Goal: Task Accomplishment & Management: Manage account settings

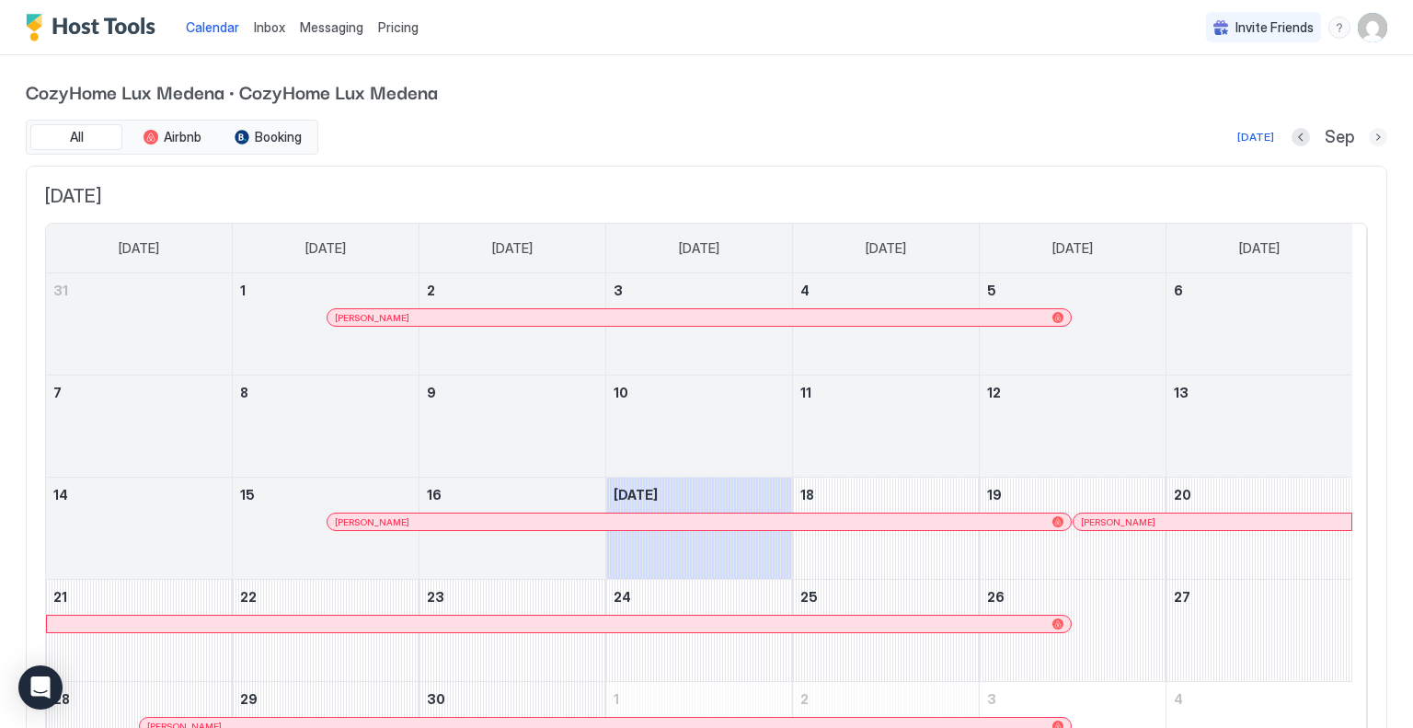
click at [1369, 135] on button "Next month" at bounding box center [1378, 137] width 18 height 18
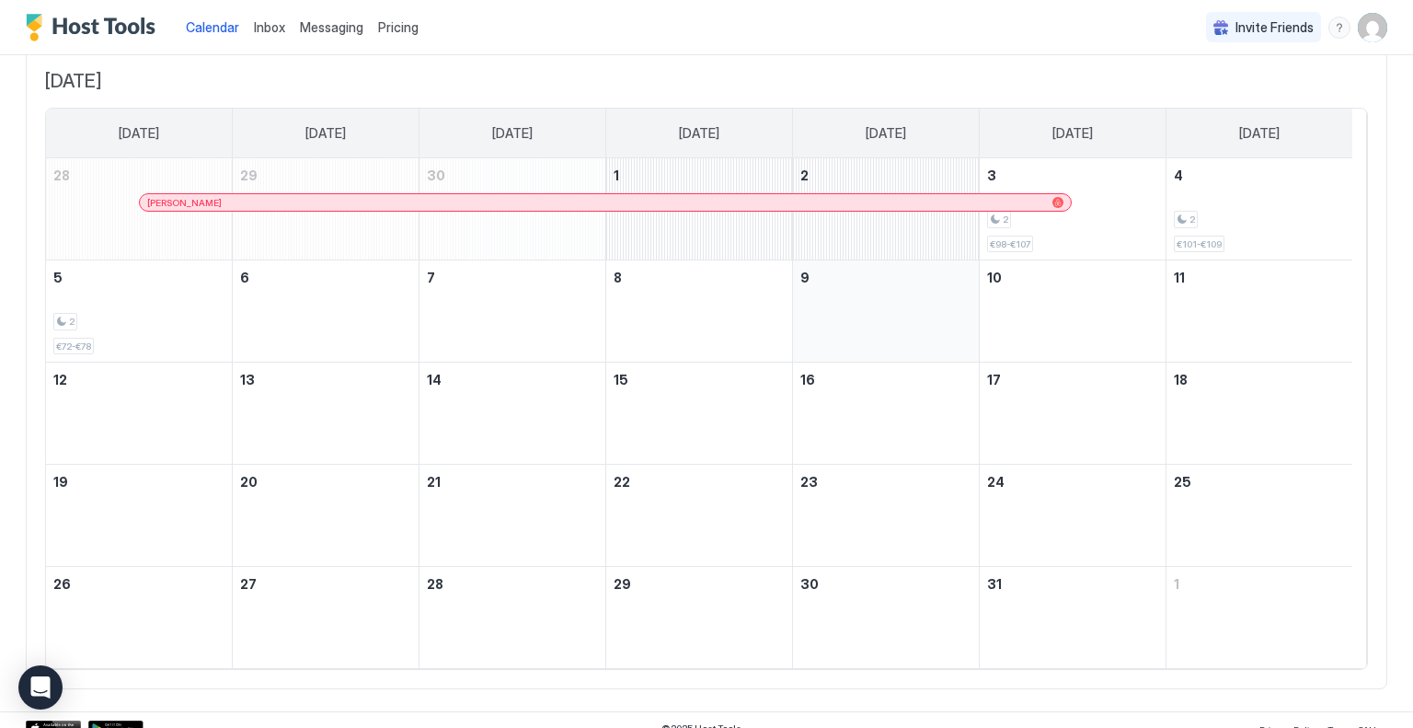
scroll to position [129, 0]
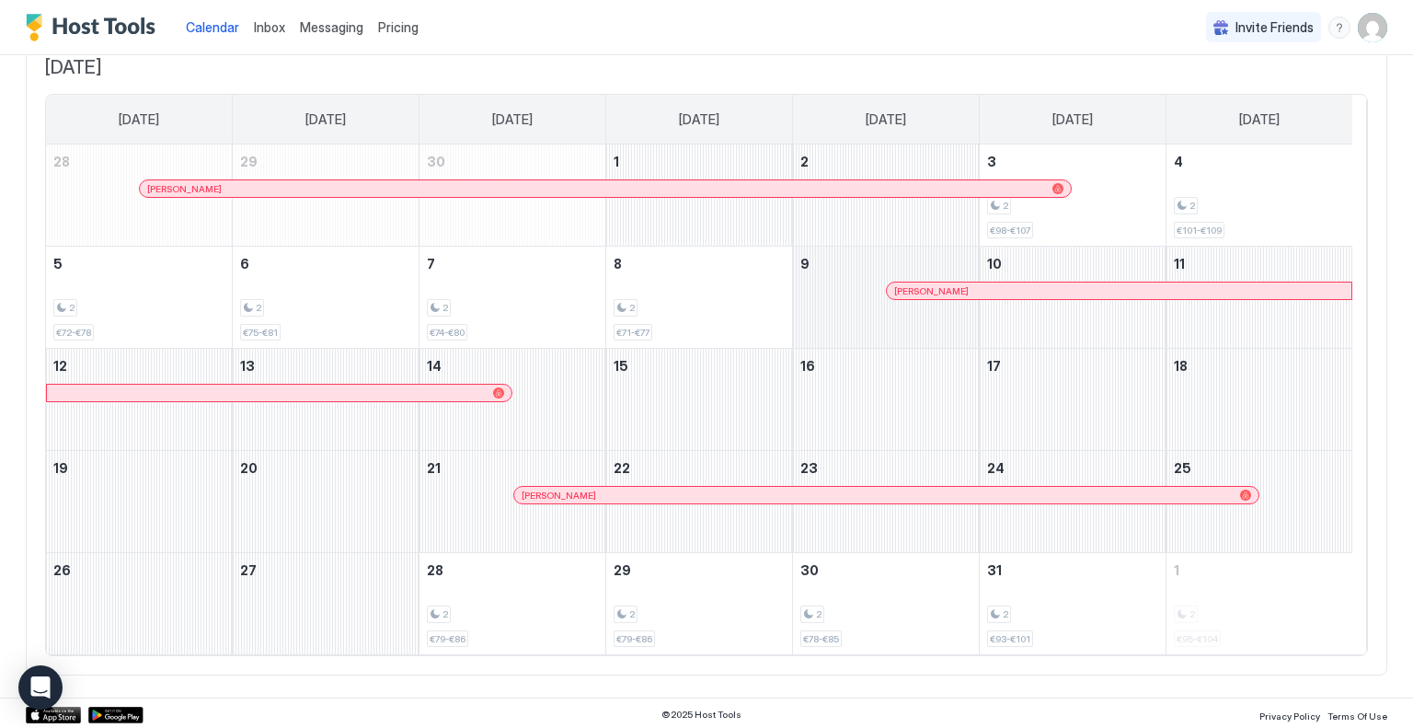
click at [615, 492] on div at bounding box center [616, 494] width 15 height 15
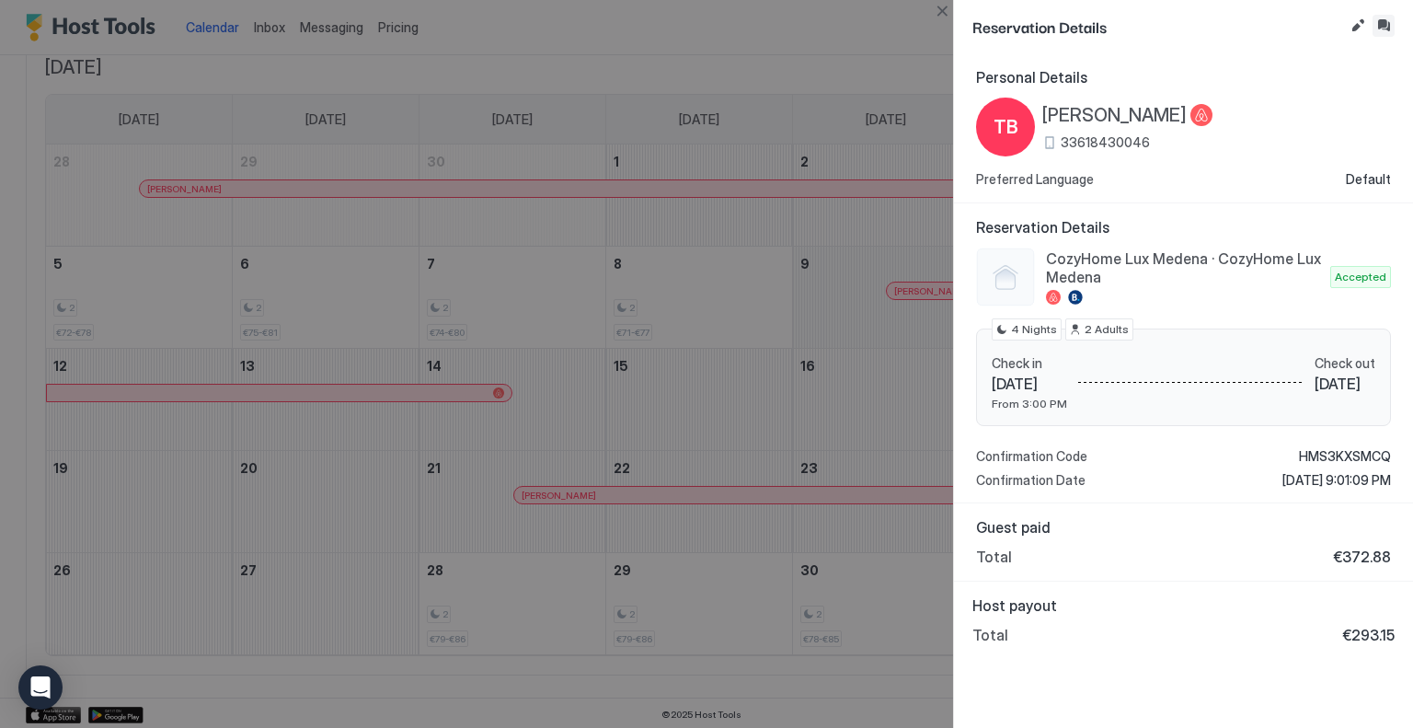
click at [1379, 29] on button "Inbox" at bounding box center [1383, 26] width 22 height 22
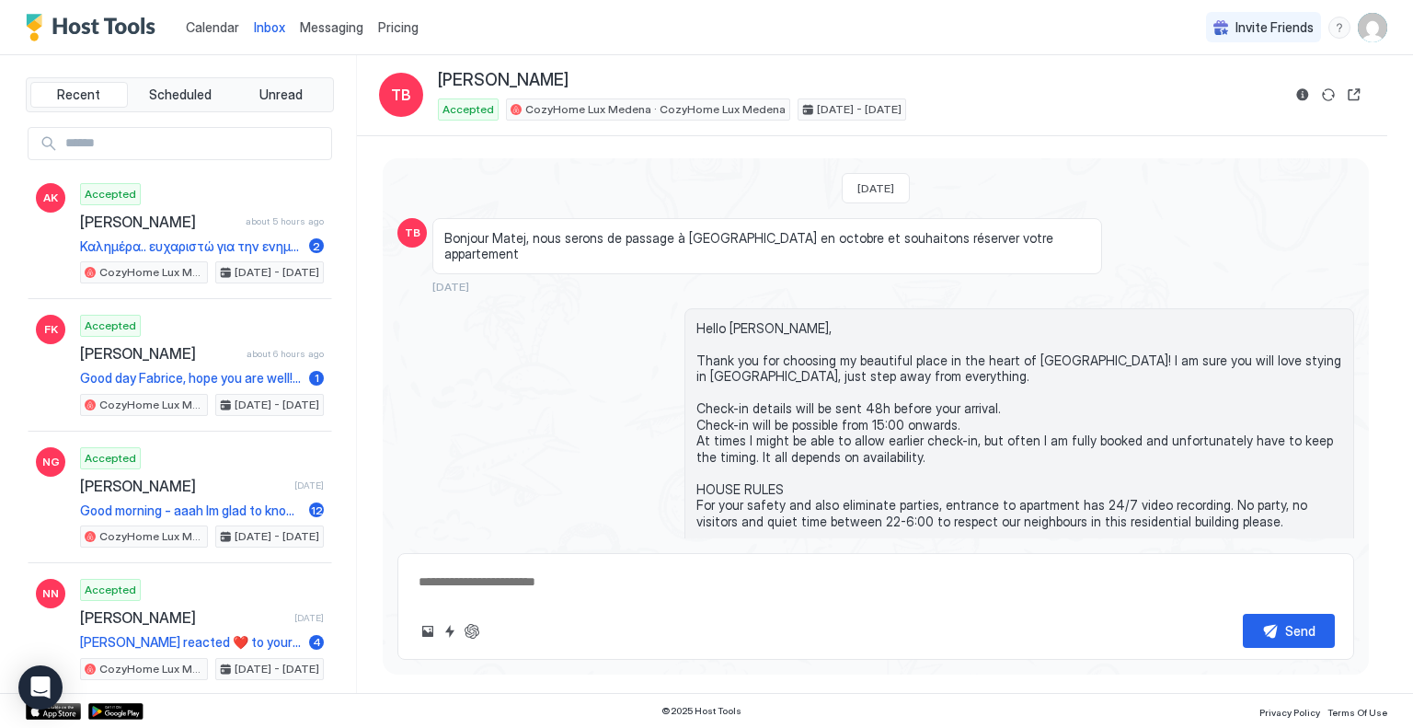
scroll to position [325, 0]
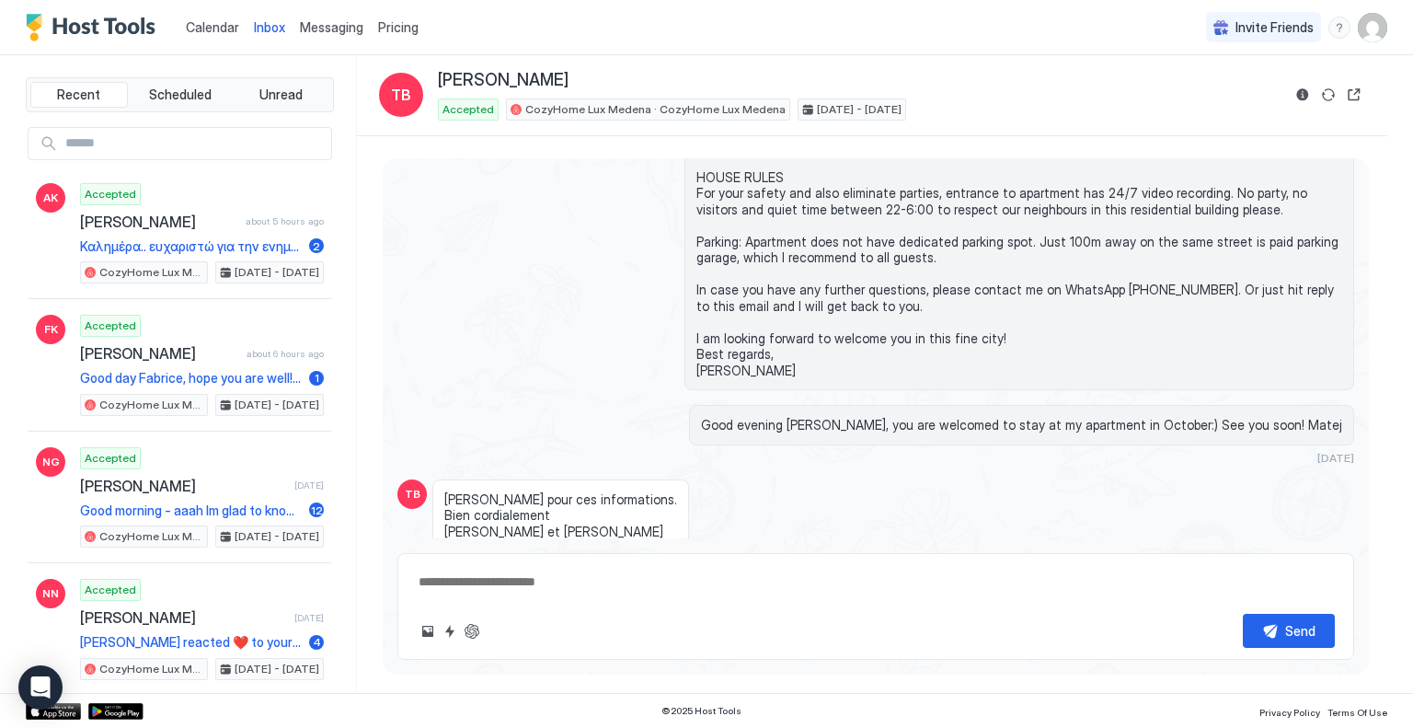
type textarea "*"
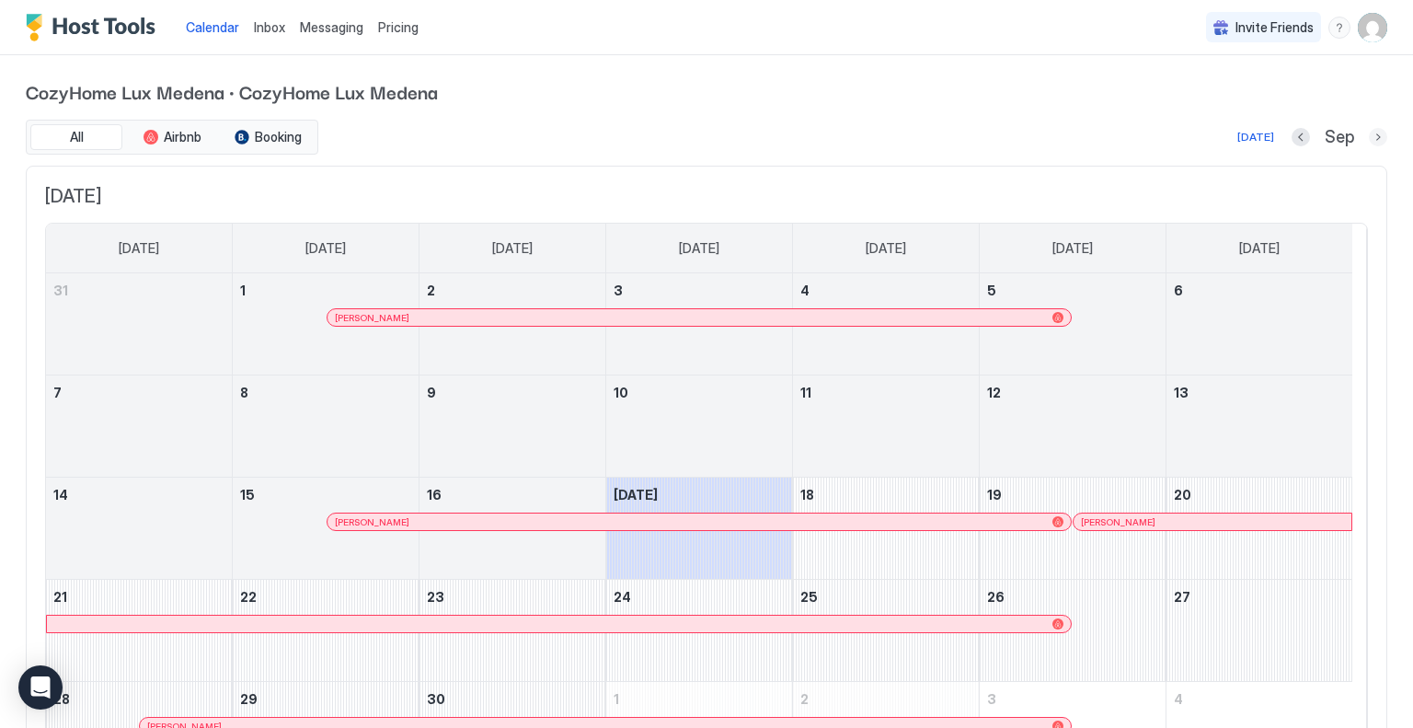
click at [1369, 139] on button "Next month" at bounding box center [1378, 137] width 18 height 18
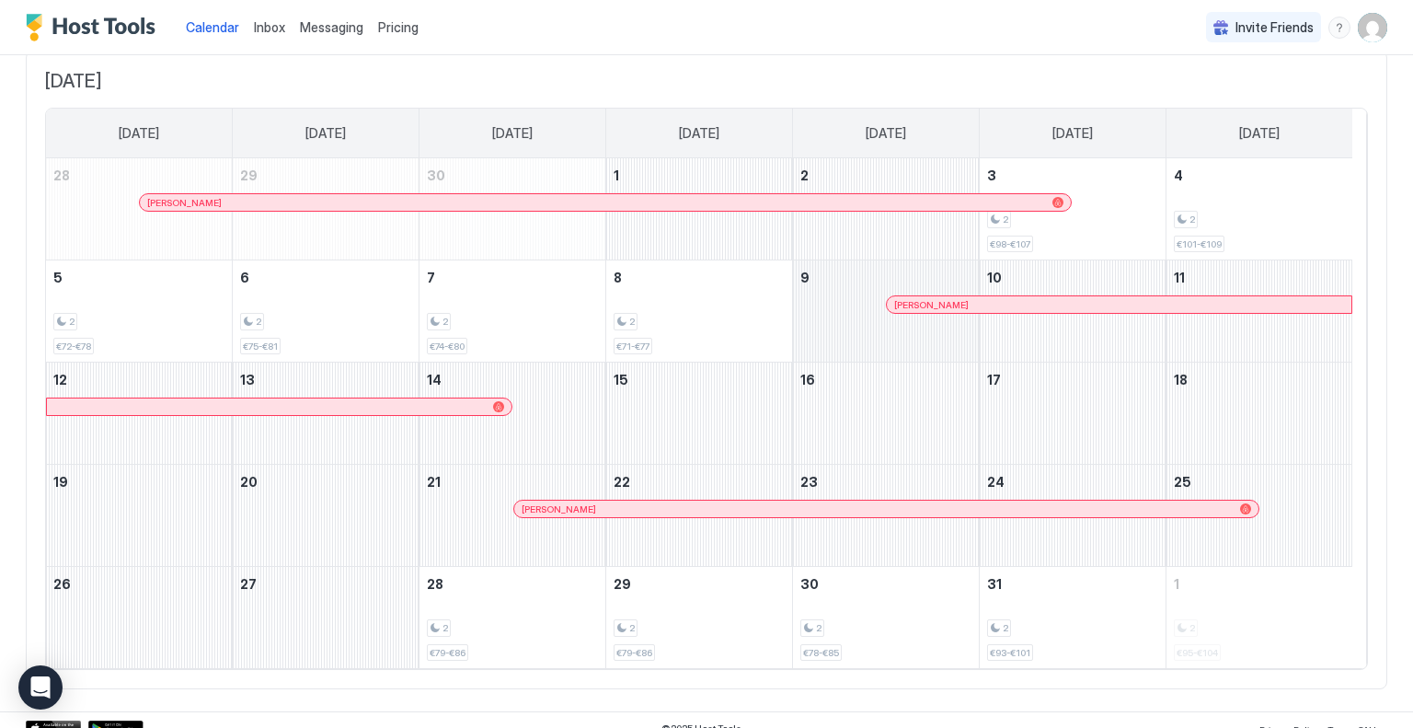
scroll to position [129, 0]
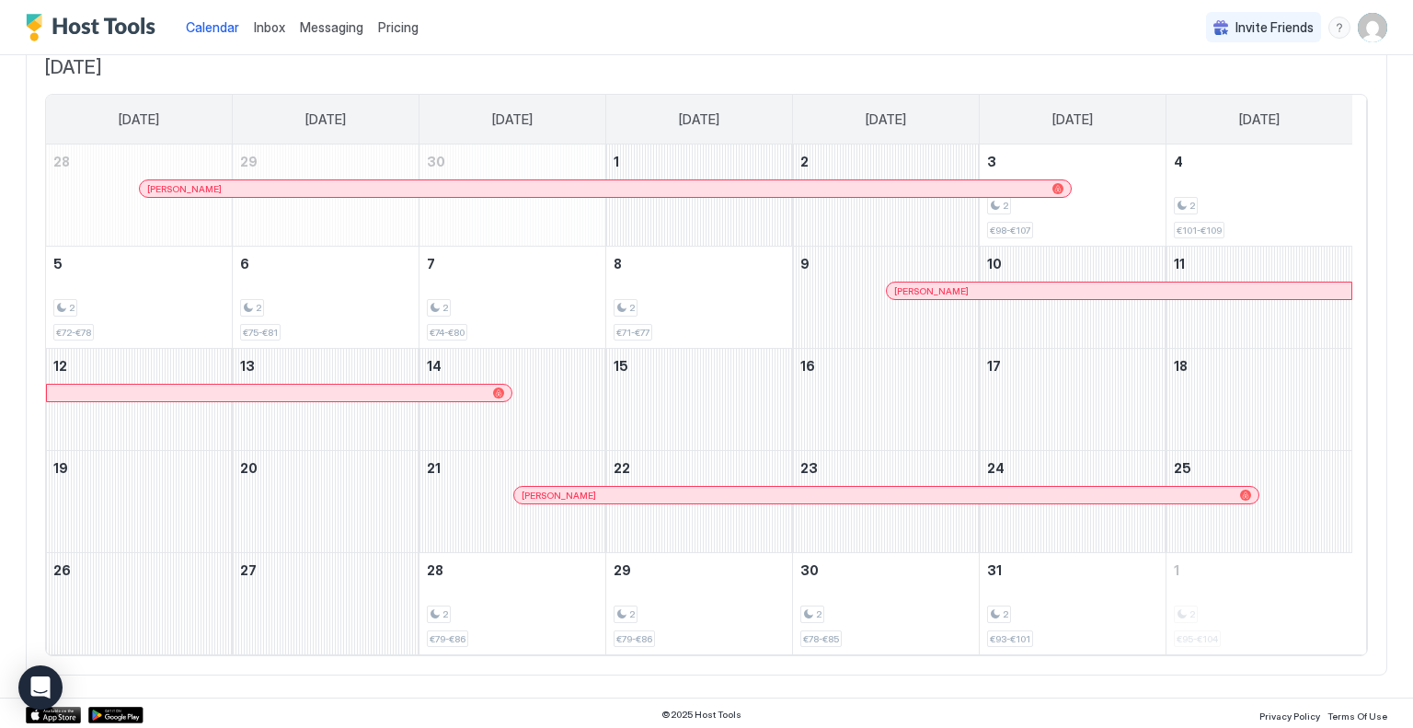
click at [383, 29] on span "Pricing" at bounding box center [398, 27] width 40 height 17
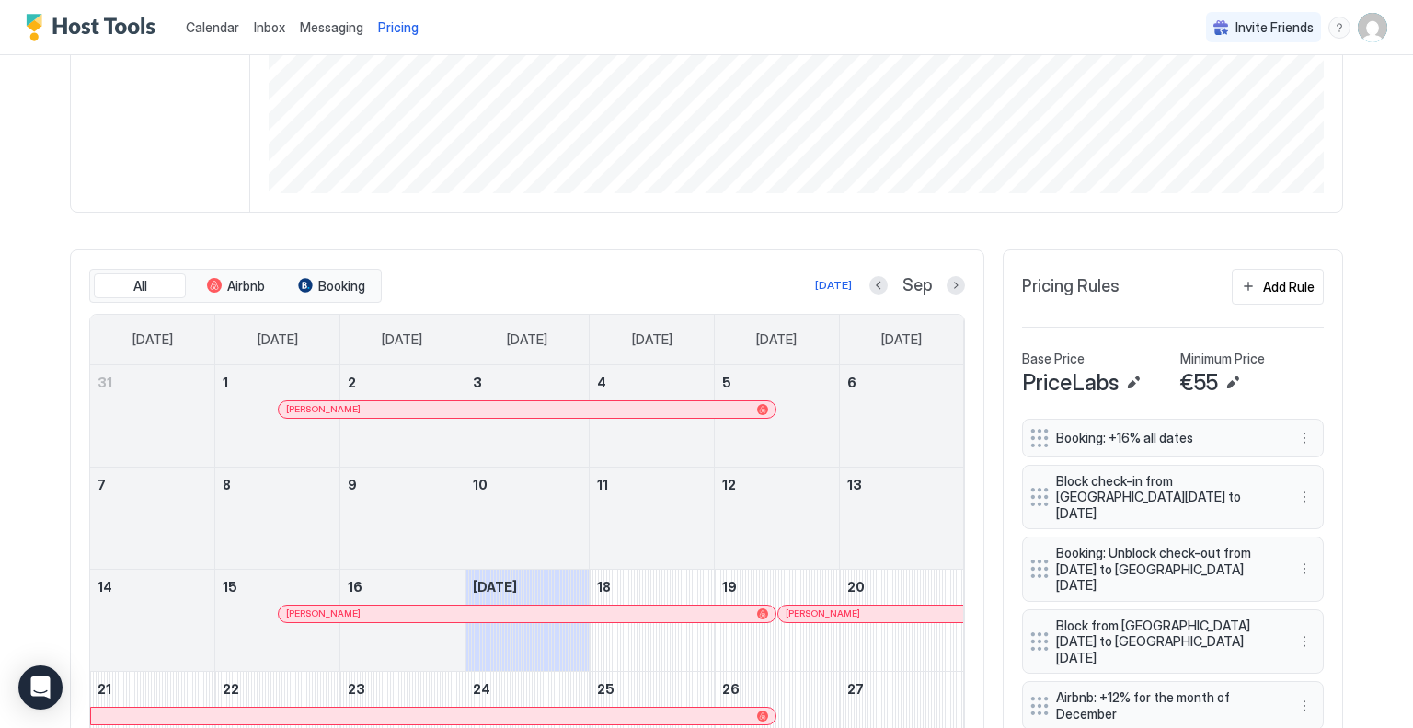
scroll to position [552, 0]
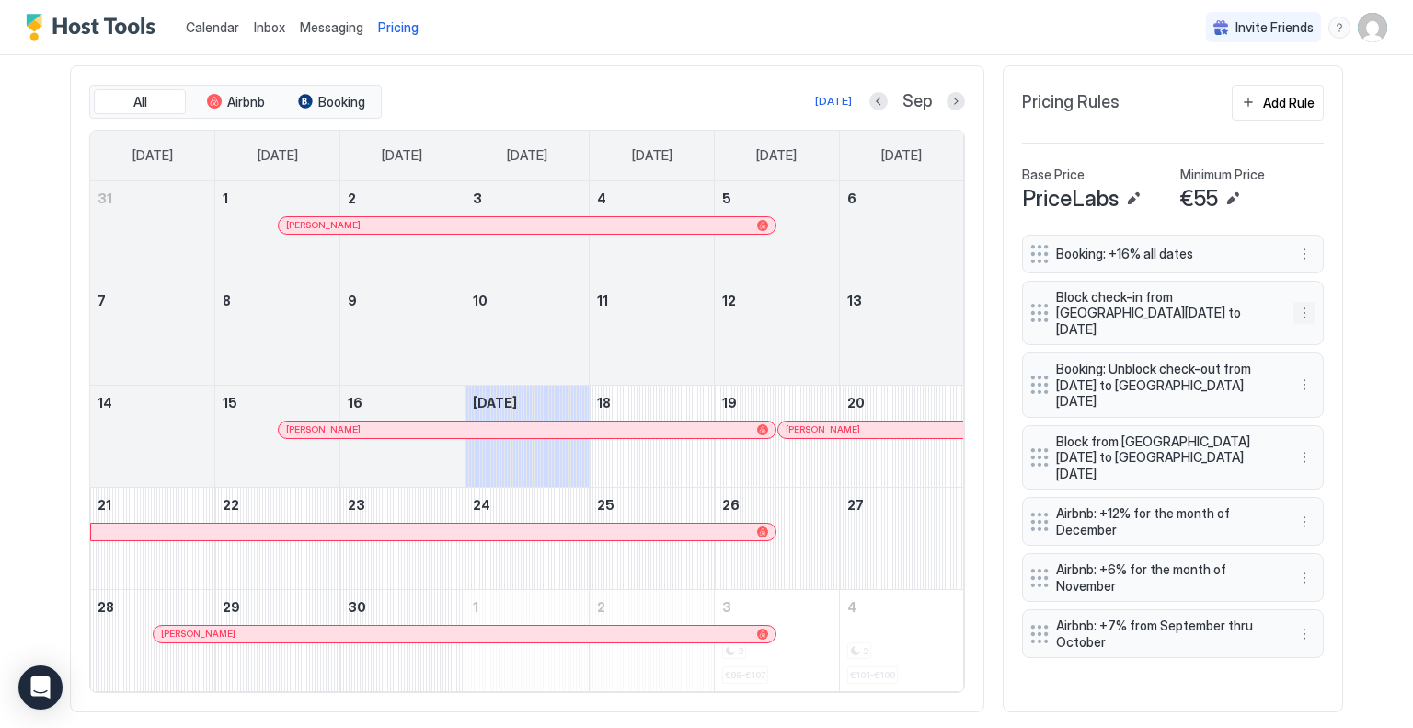
click at [1300, 304] on button "More options" at bounding box center [1304, 313] width 22 height 22
click at [1332, 392] on span "Delete" at bounding box center [1332, 387] width 34 height 14
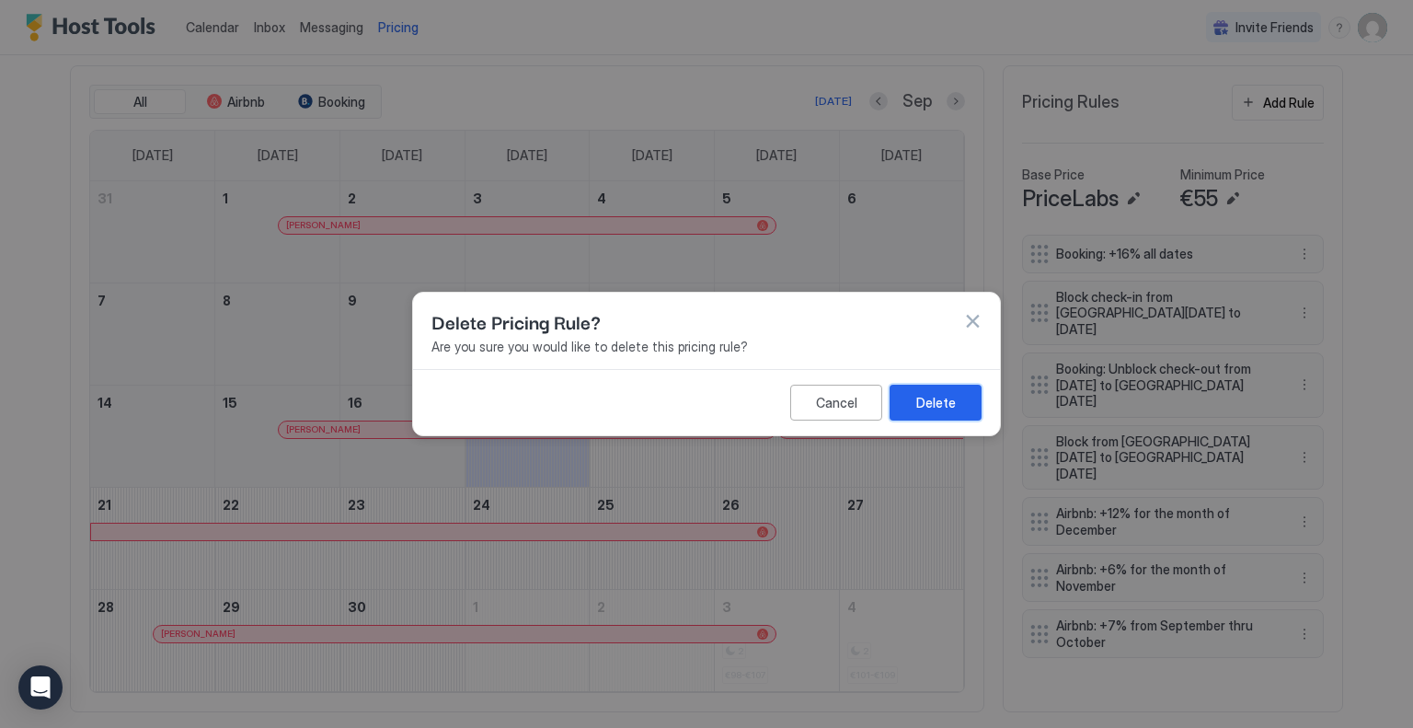
click at [946, 385] on button "Delete" at bounding box center [935, 402] width 92 height 36
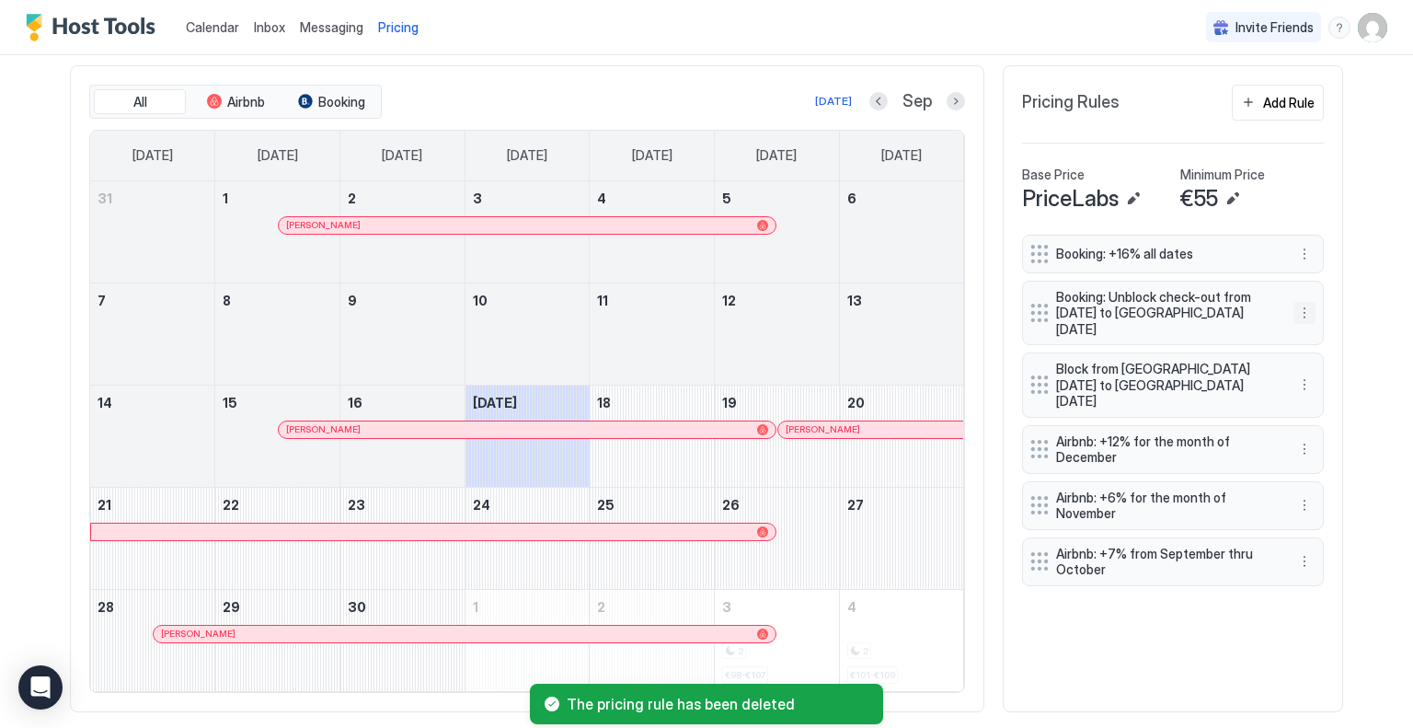
click at [1298, 304] on button "More options" at bounding box center [1304, 313] width 22 height 22
click at [1313, 382] on div "Delete" at bounding box center [1322, 387] width 54 height 14
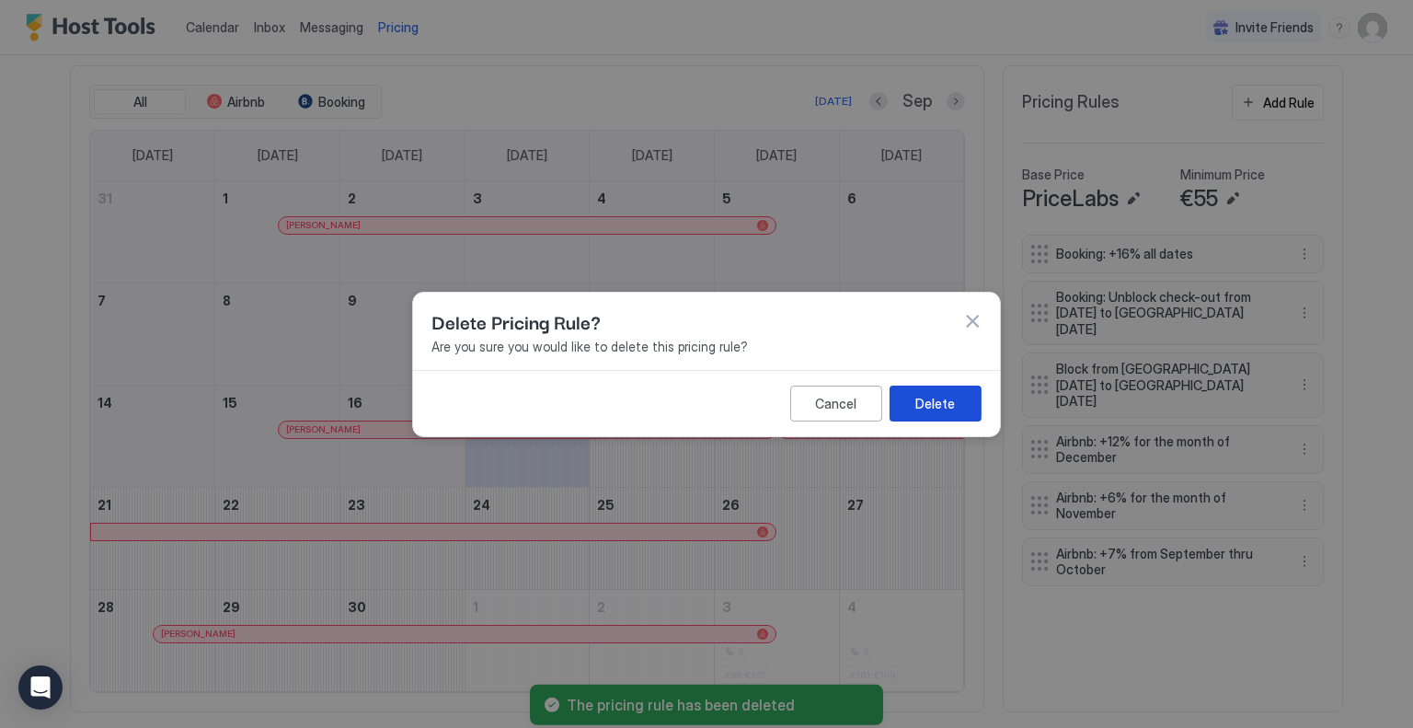
click at [943, 398] on div "Delete" at bounding box center [935, 402] width 40 height 19
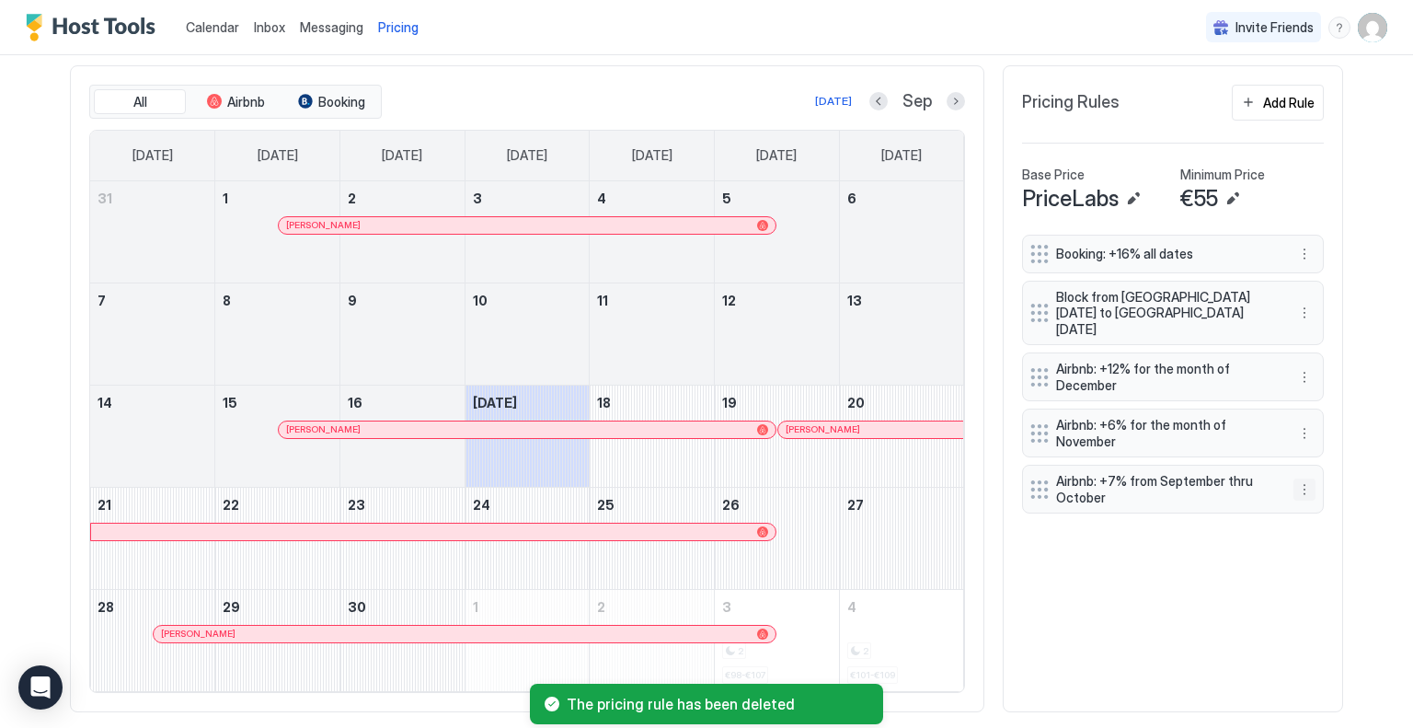
click at [1296, 478] on button "More options" at bounding box center [1304, 489] width 22 height 22
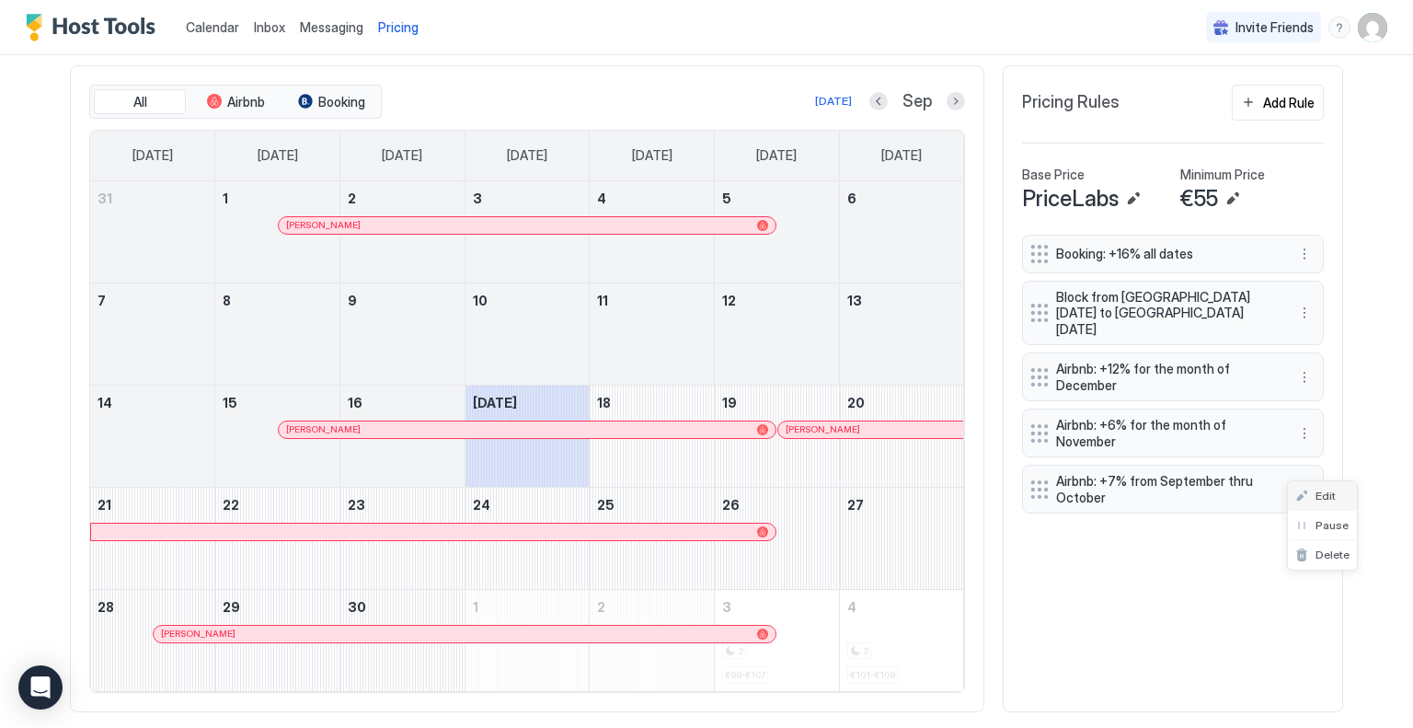
click at [1306, 495] on div "Edit" at bounding box center [1315, 495] width 40 height 14
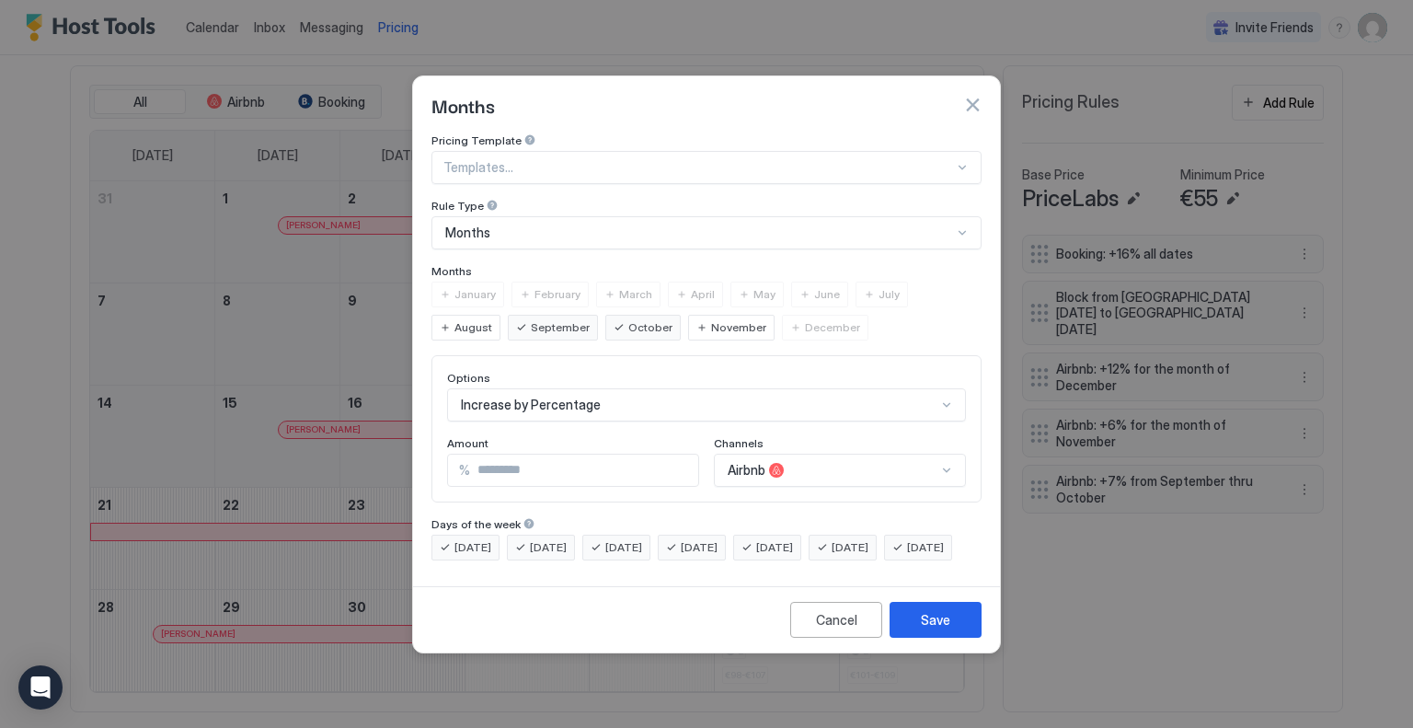
drag, startPoint x: 446, startPoint y: 446, endPoint x: 405, endPoint y: 446, distance: 41.4
click at [405, 446] on div "Months Pricing Template Templates... Rule Type Months Months January February M…" at bounding box center [706, 364] width 1413 height 728
type input "*"
click at [934, 629] on div "Save" at bounding box center [935, 619] width 29 height 19
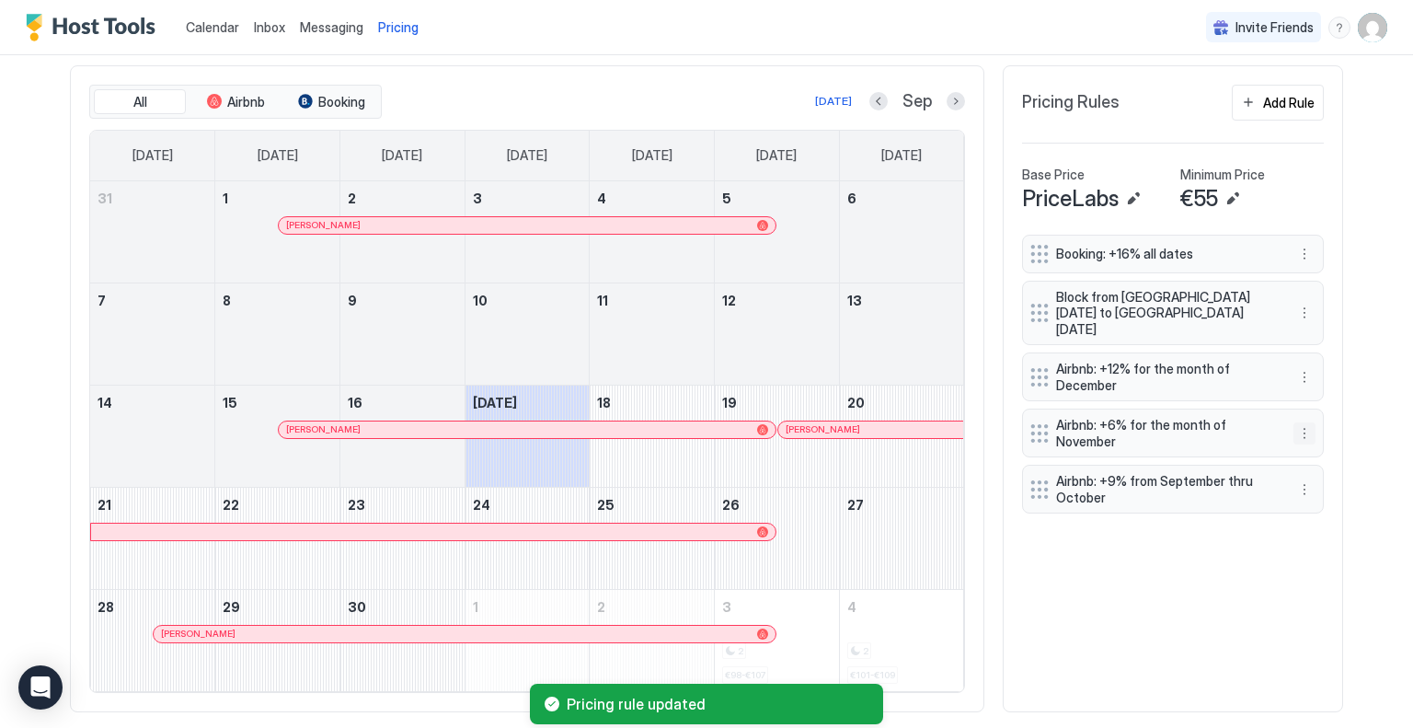
click at [1298, 422] on button "More options" at bounding box center [1304, 433] width 22 height 22
click at [1303, 439] on div "Edit" at bounding box center [1315, 439] width 40 height 14
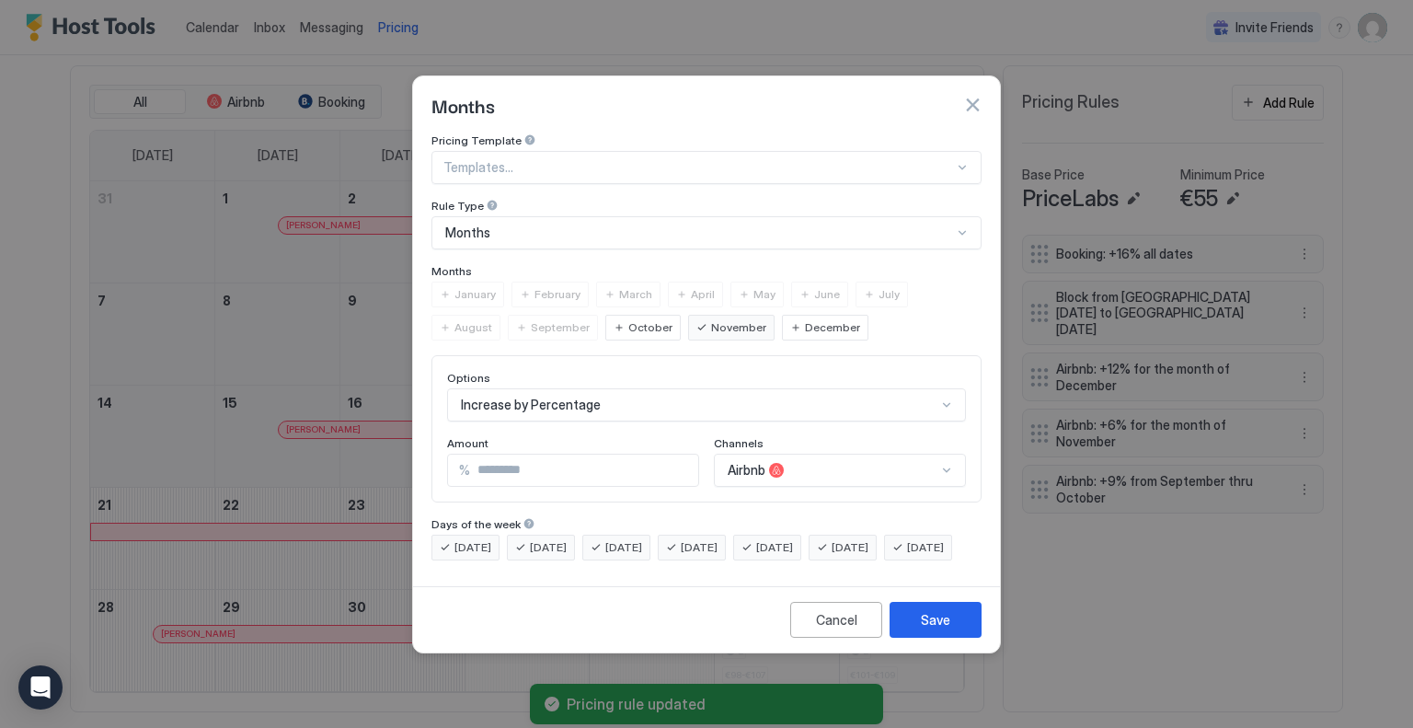
drag, startPoint x: 523, startPoint y: 453, endPoint x: 373, endPoint y: 455, distance: 149.9
click at [377, 458] on div "Months Pricing Template Templates... Rule Type Months Months January February M…" at bounding box center [706, 364] width 1413 height 728
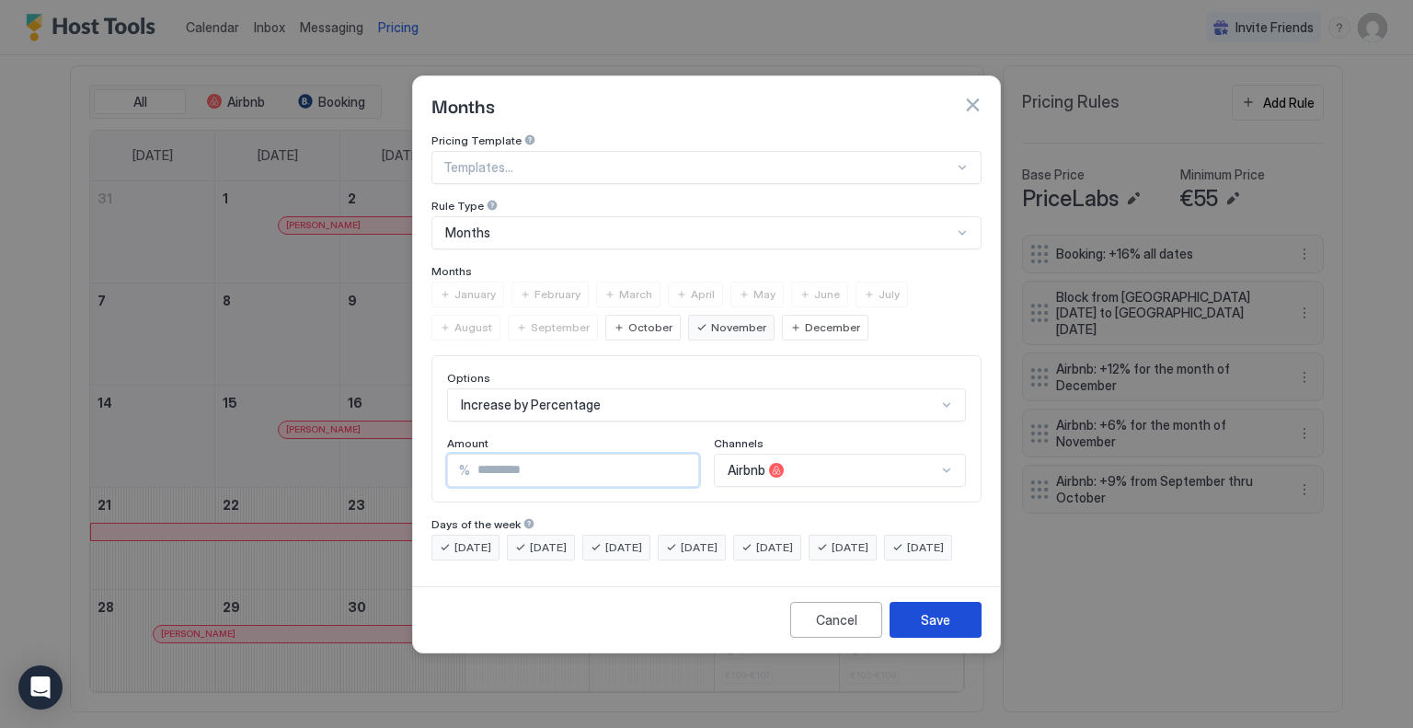
type input "*"
click at [942, 637] on button "Save" at bounding box center [935, 620] width 92 height 36
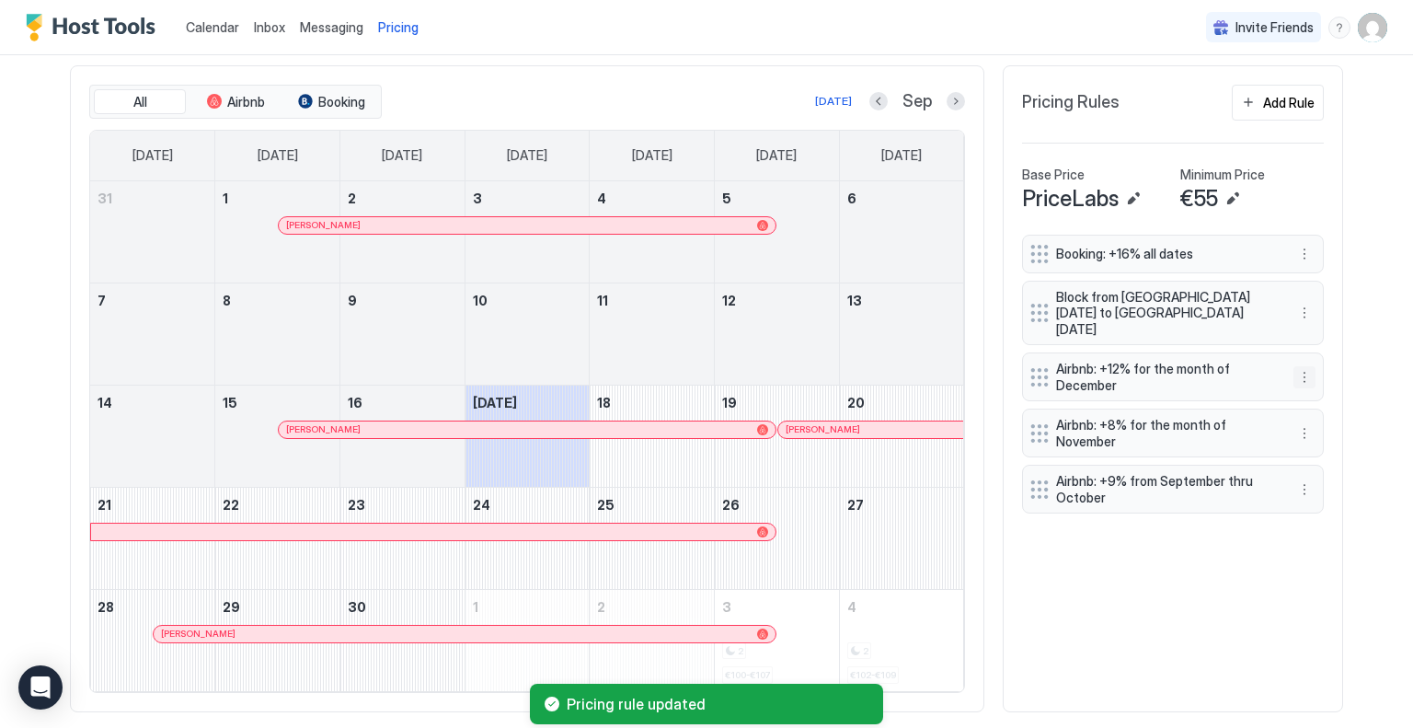
click at [1308, 366] on button "More options" at bounding box center [1304, 377] width 22 height 22
click at [1308, 384] on div "Edit" at bounding box center [1315, 384] width 40 height 14
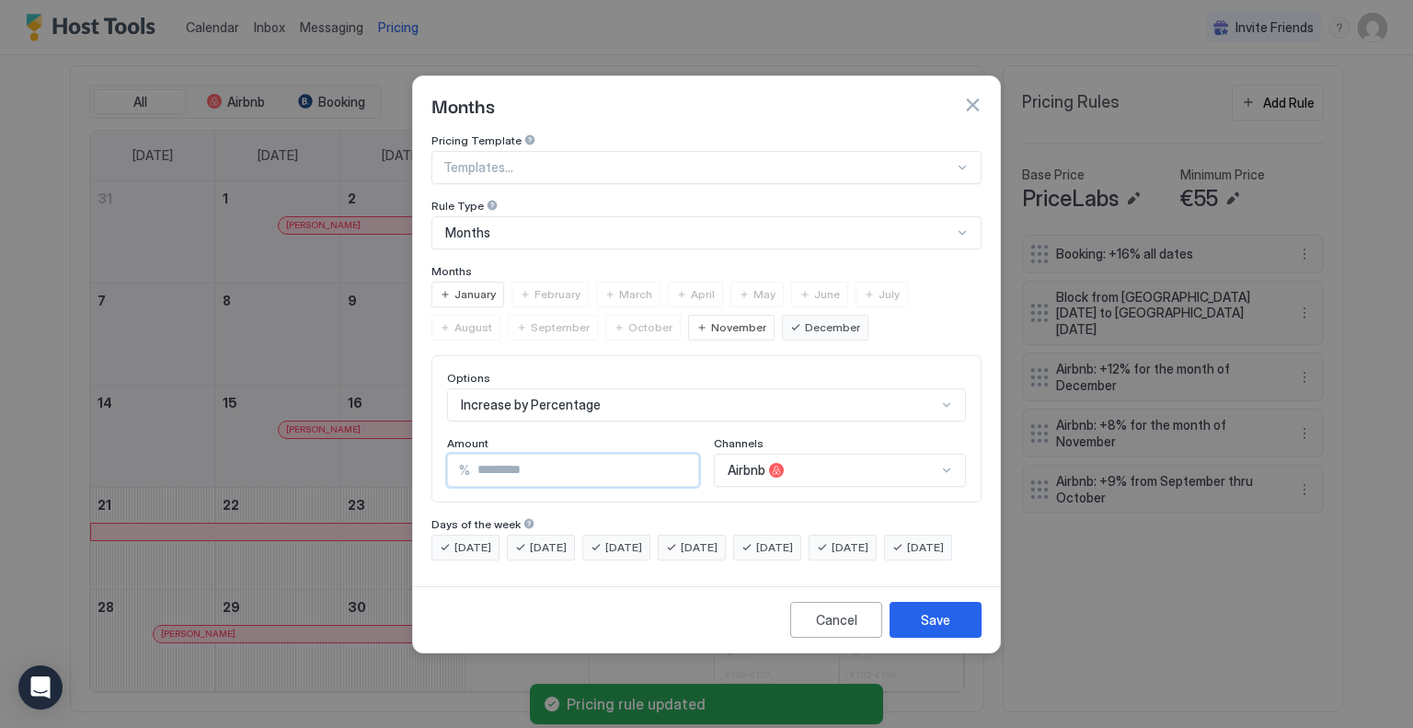
drag, startPoint x: 541, startPoint y: 455, endPoint x: 398, endPoint y: 439, distance: 143.5
click at [411, 441] on div "Months Pricing Template Templates... Rule Type Months Months January February M…" at bounding box center [706, 364] width 1413 height 728
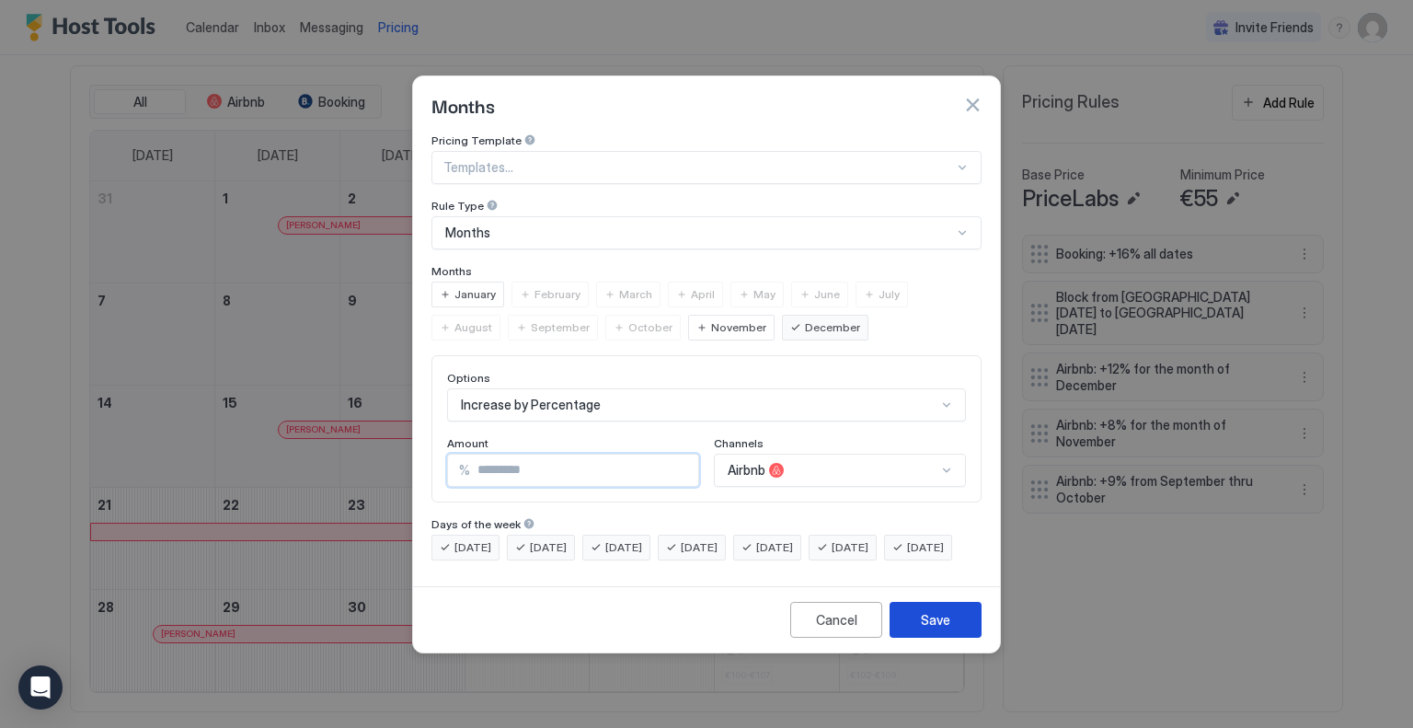
type input "**"
click at [939, 629] on div "Save" at bounding box center [935, 619] width 29 height 19
